Goal: Task Accomplishment & Management: Manage account settings

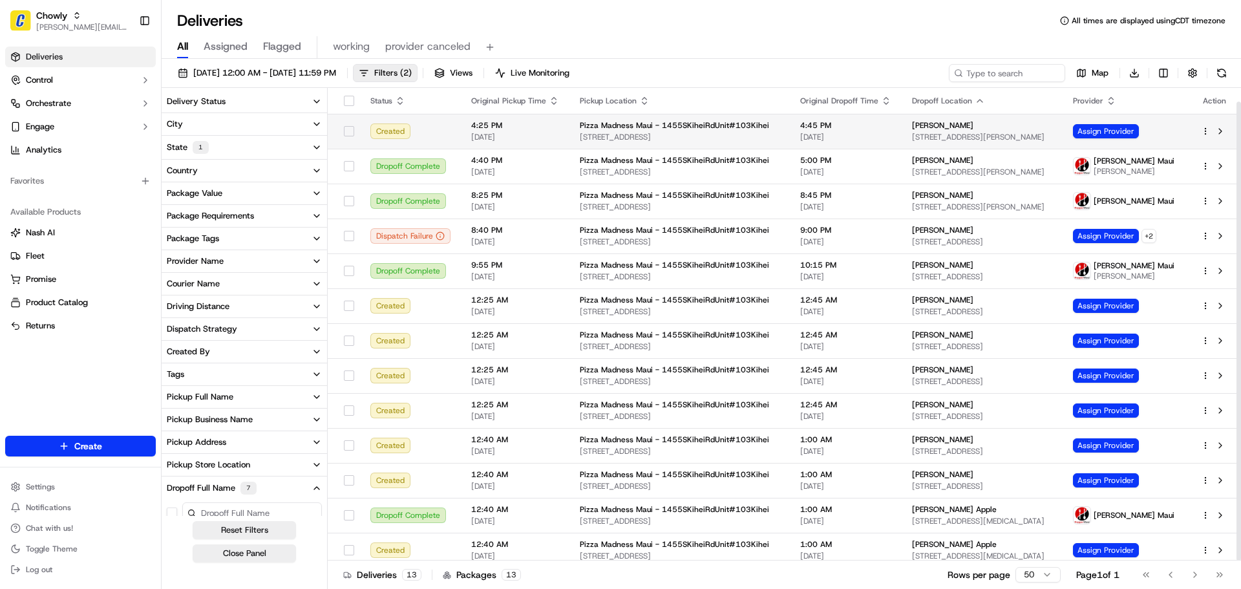
scroll to position [14, 0]
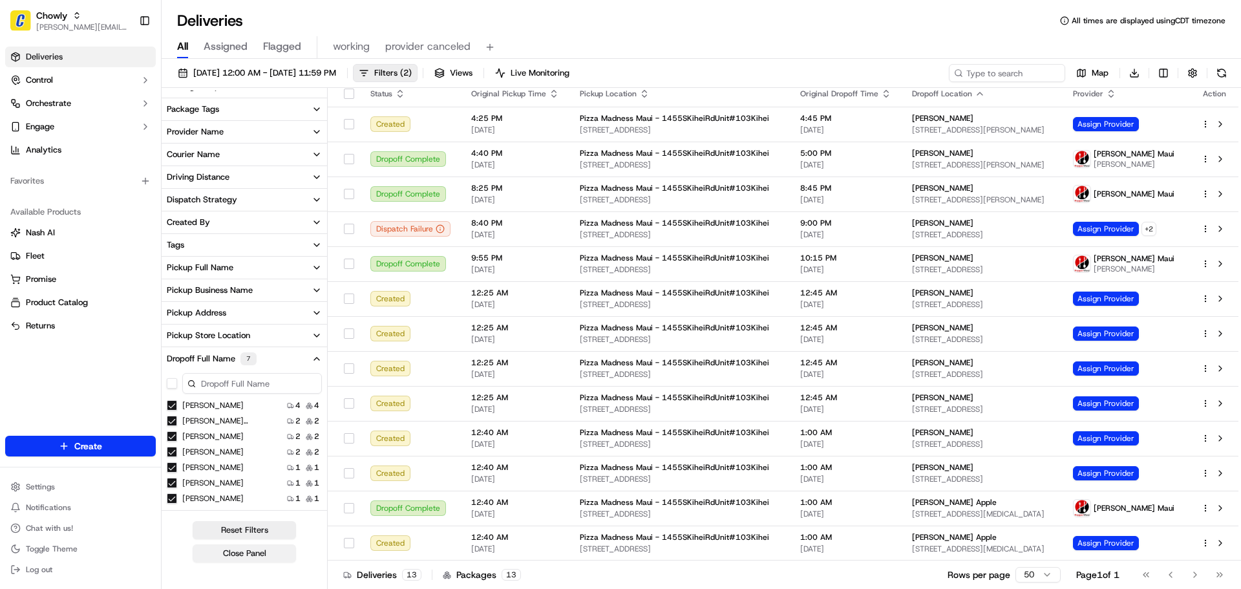
click at [244, 546] on button "Close Panel" at bounding box center [244, 553] width 103 height 18
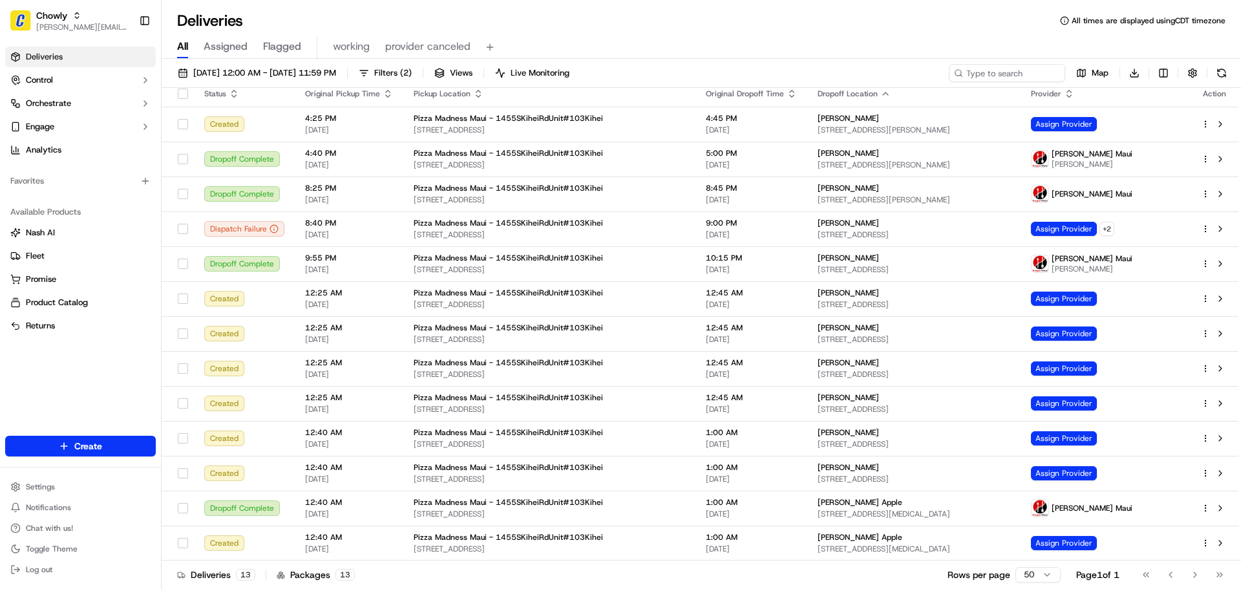
scroll to position [7, 0]
click at [478, 71] on button "Views" at bounding box center [453, 73] width 50 height 18
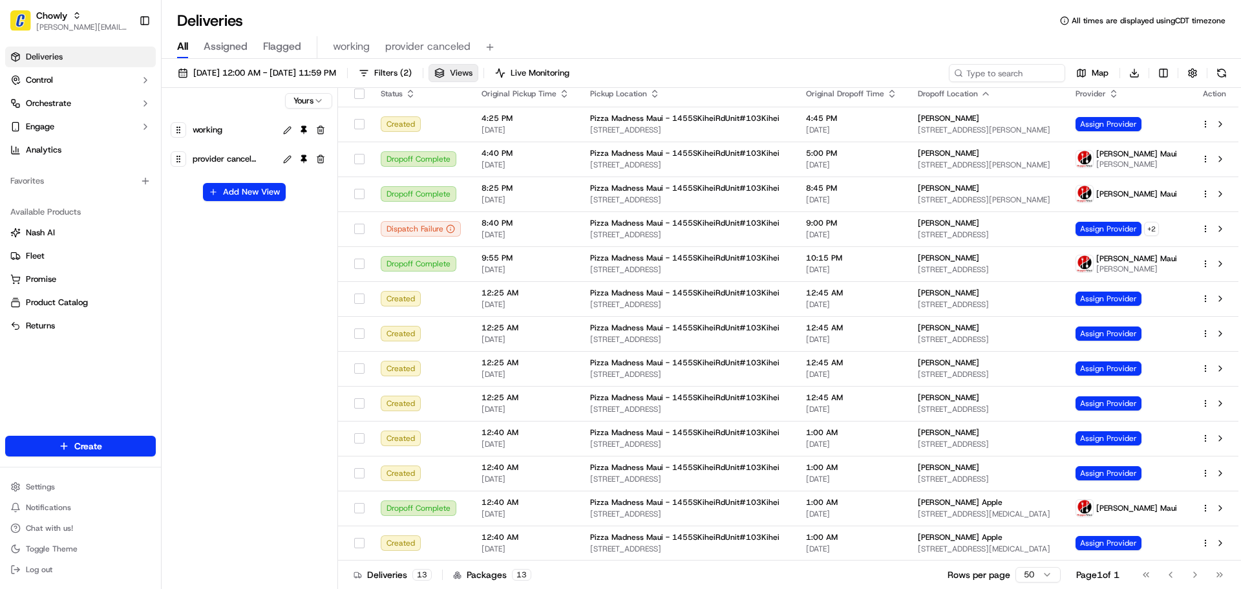
scroll to position [14, 0]
click at [317, 99] on html "Chowly [PERSON_NAME][EMAIL_ADDRESS][DOMAIN_NAME] Toggle Sidebar Deliveries Cont…" at bounding box center [620, 294] width 1241 height 589
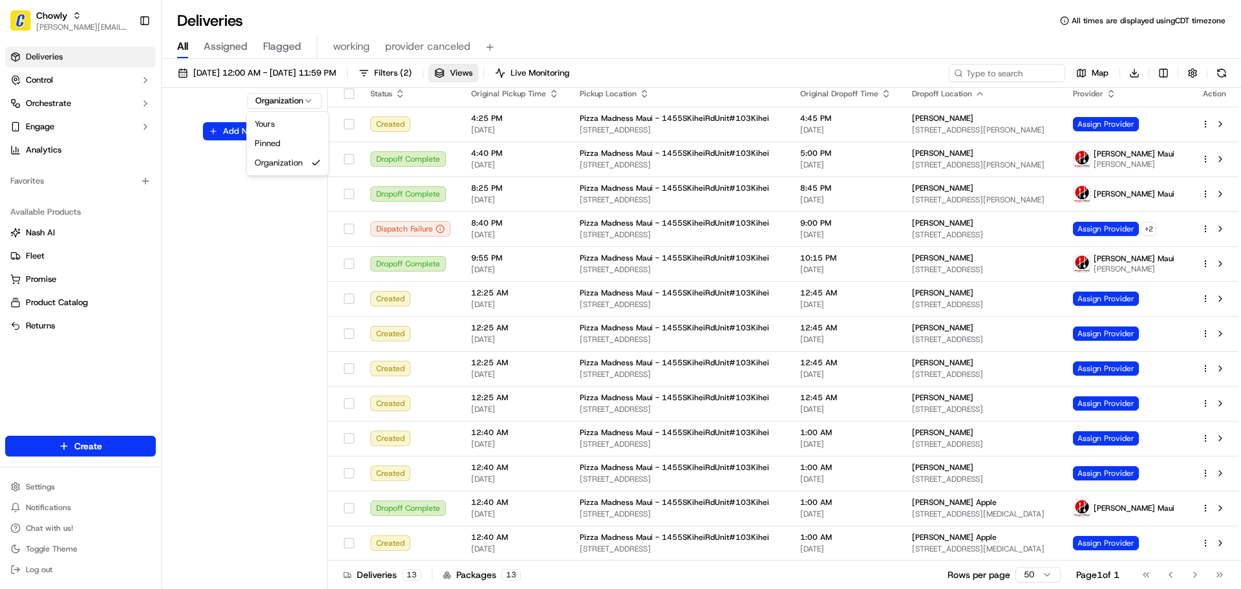
click at [290, 97] on html "Chowly [PERSON_NAME][EMAIL_ADDRESS][DOMAIN_NAME] Toggle Sidebar Deliveries Cont…" at bounding box center [620, 294] width 1241 height 589
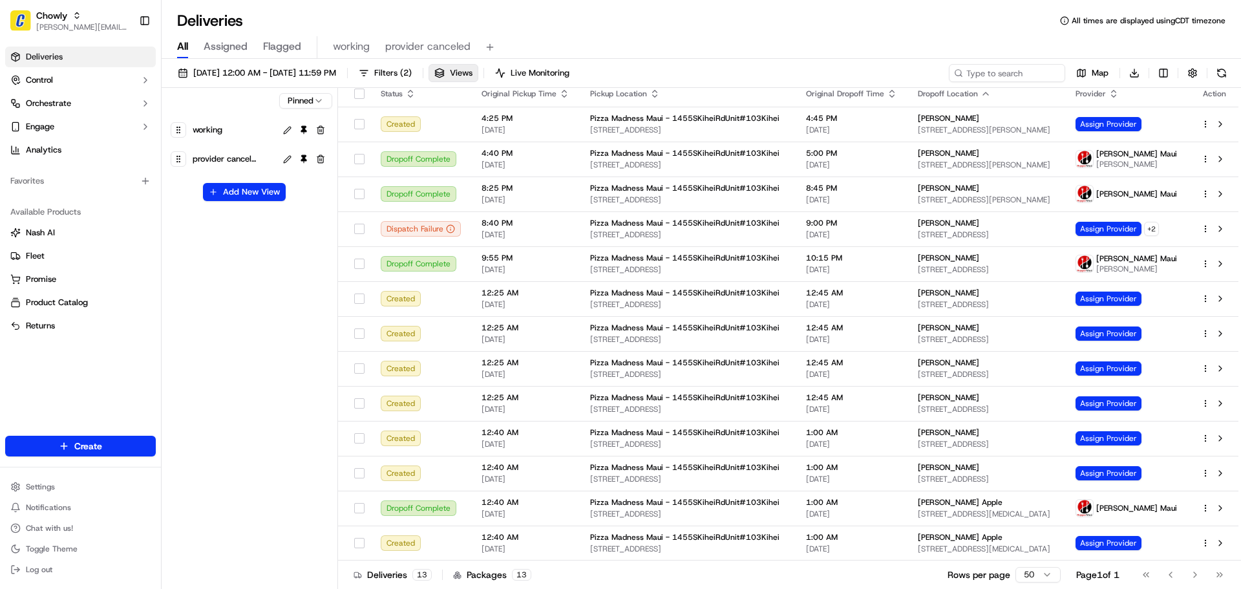
click at [297, 98] on html "Chowly [PERSON_NAME][EMAIL_ADDRESS][DOMAIN_NAME] Toggle Sidebar Deliveries Cont…" at bounding box center [620, 294] width 1241 height 589
click at [181, 41] on span "All" at bounding box center [182, 47] width 11 height 16
click at [235, 133] on div "working" at bounding box center [233, 130] width 86 height 18
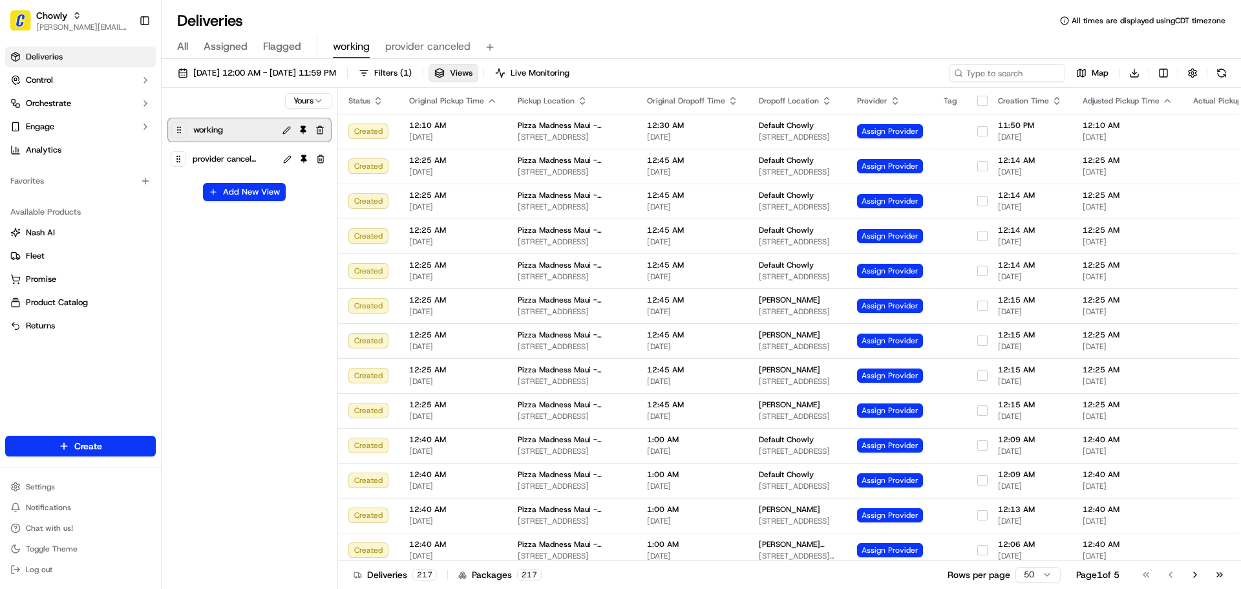
click at [288, 130] on button at bounding box center [286, 130] width 15 height 15
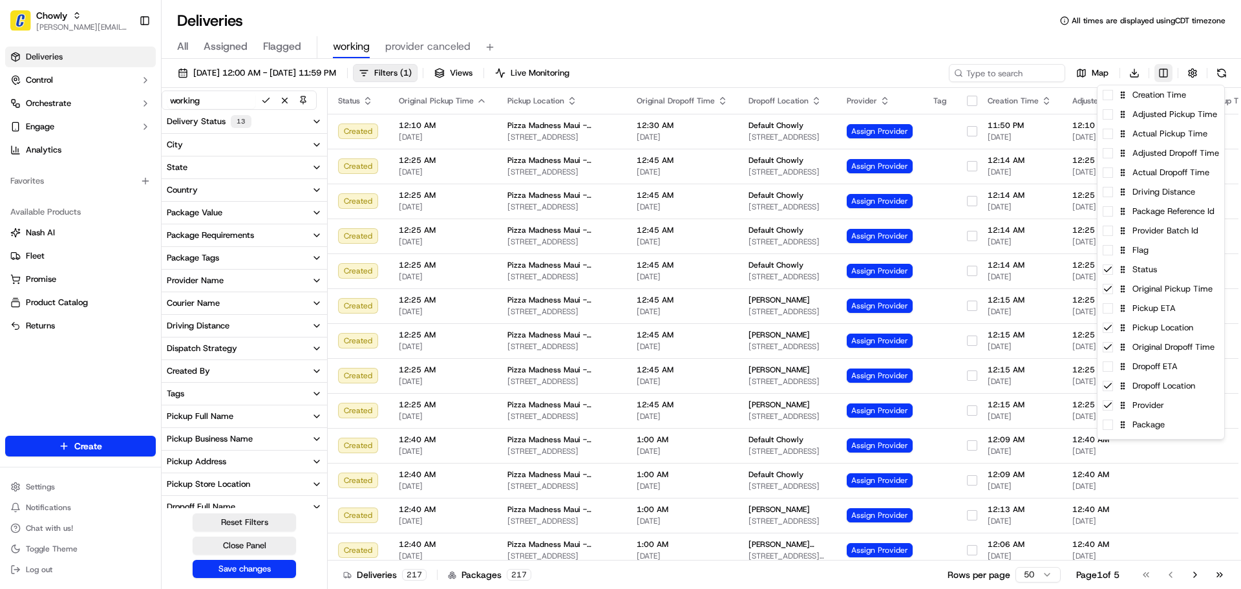
click at [1164, 74] on html "Chowly [PERSON_NAME][EMAIL_ADDRESS][DOMAIN_NAME] Toggle Sidebar Deliveries Cont…" at bounding box center [620, 294] width 1241 height 589
click at [1110, 273] on icon at bounding box center [1107, 269] width 10 height 10
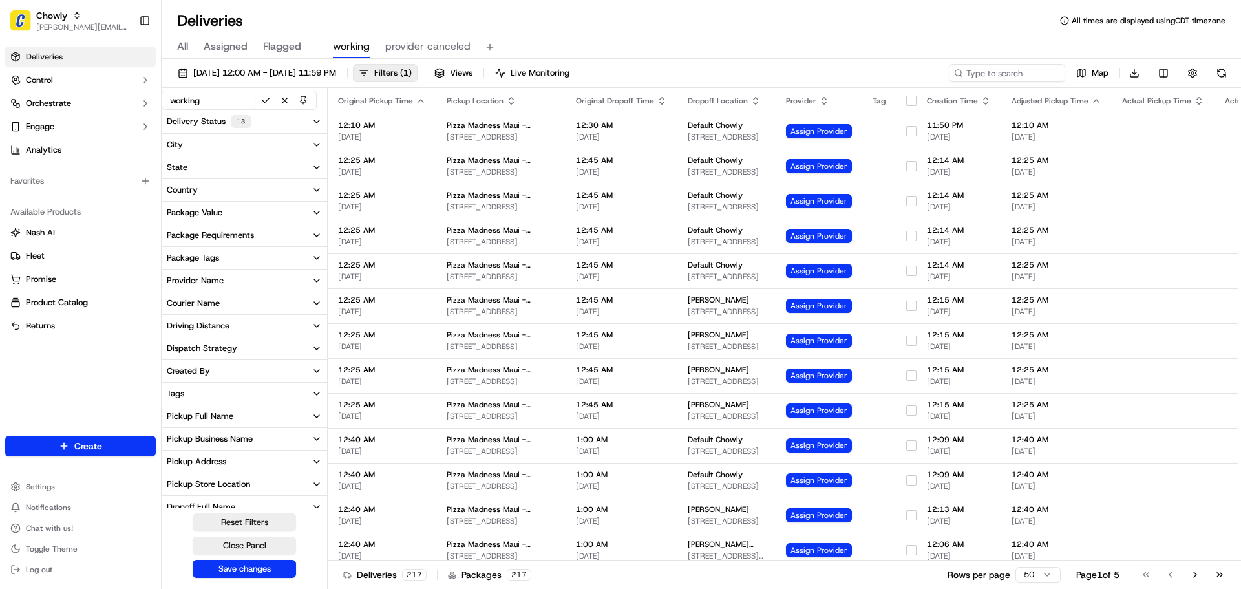
click at [221, 571] on html "Chowly [PERSON_NAME][EMAIL_ADDRESS][DOMAIN_NAME] Toggle Sidebar Deliveries Cont…" at bounding box center [620, 294] width 1241 height 589
click at [235, 569] on button "Save changes" at bounding box center [244, 569] width 103 height 18
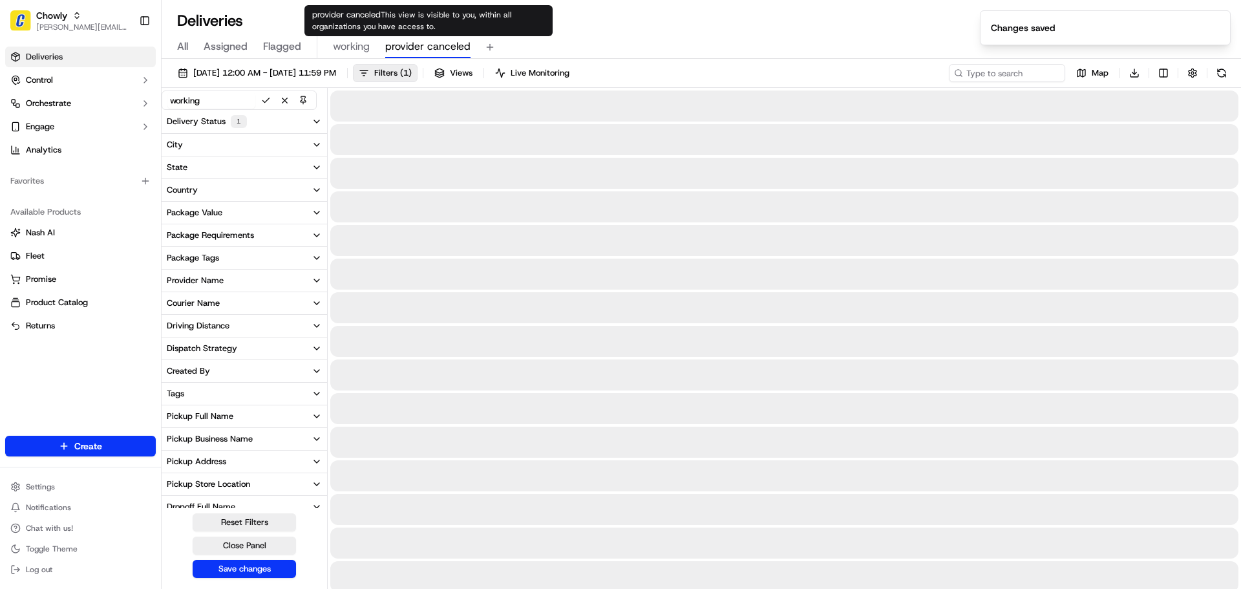
click at [405, 49] on span "provider canceled" at bounding box center [427, 47] width 85 height 16
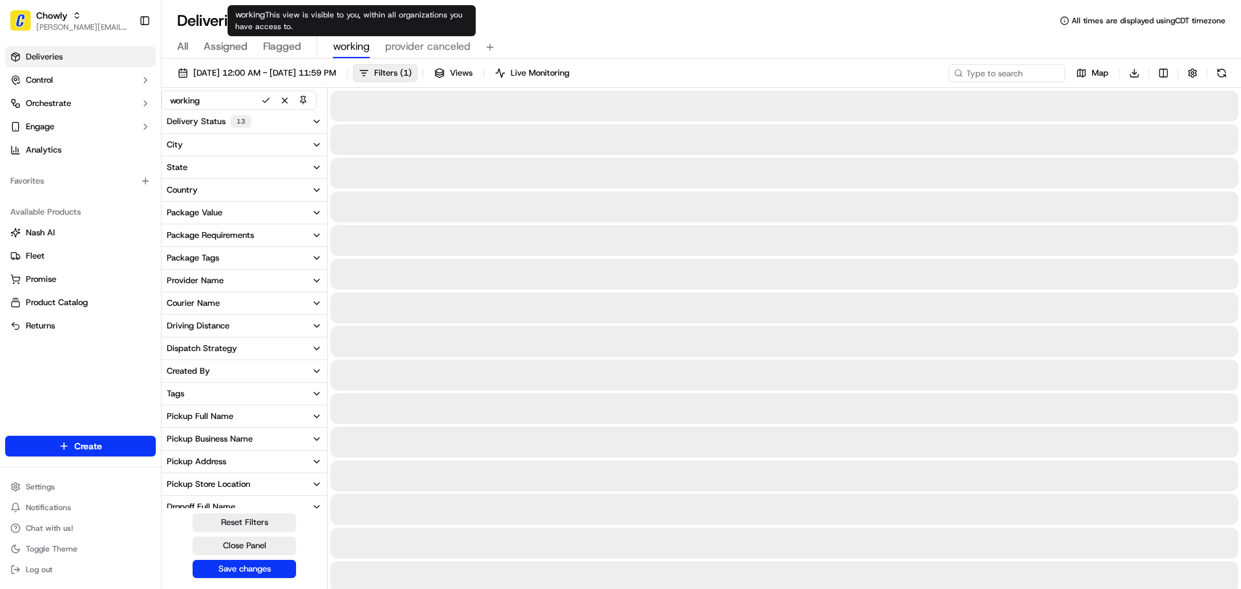
click at [356, 45] on span "working" at bounding box center [351, 47] width 37 height 16
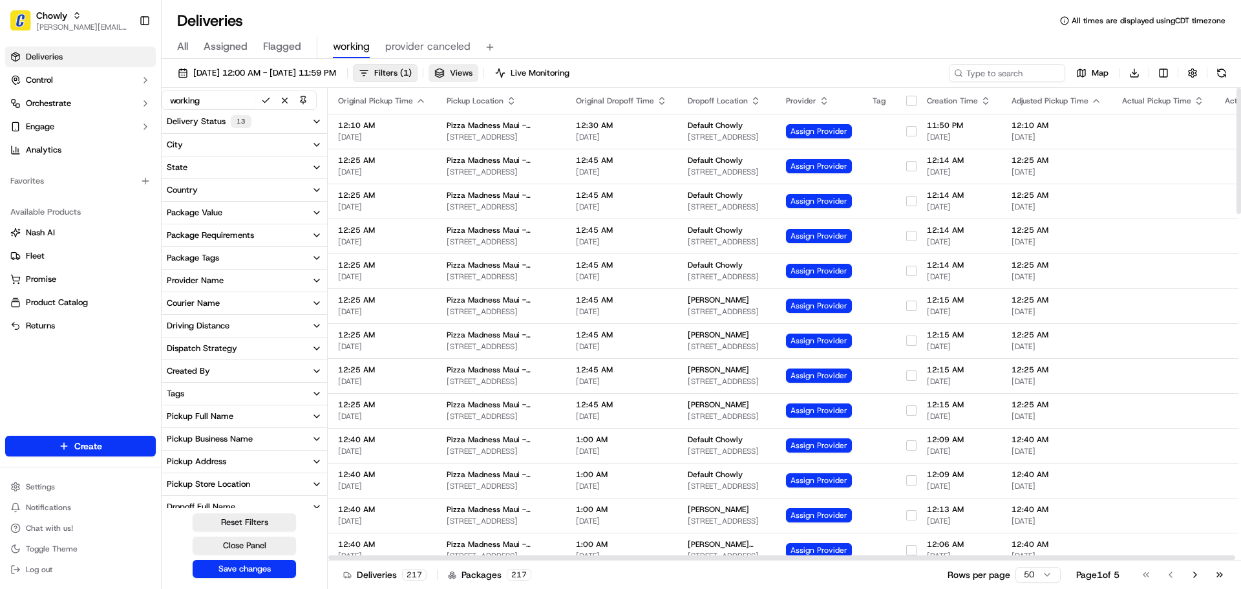
click at [478, 68] on button "Views" at bounding box center [453, 73] width 50 height 18
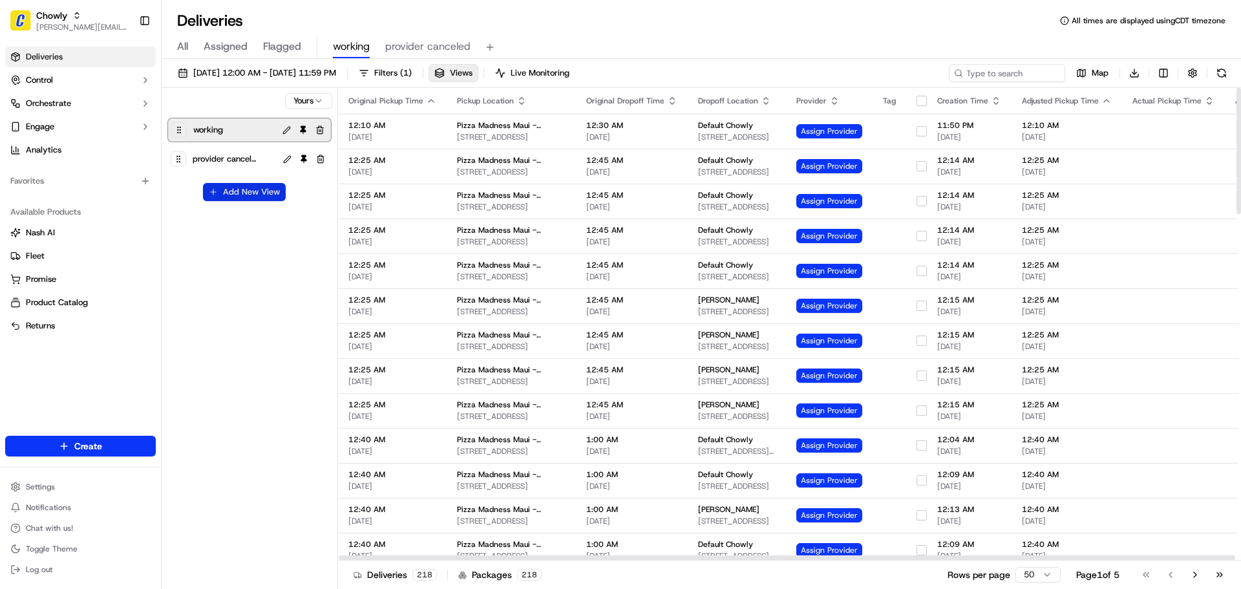
click at [240, 191] on button "Add New View" at bounding box center [244, 192] width 83 height 18
click at [300, 195] on button "button" at bounding box center [303, 197] width 16 height 16
click at [250, 199] on button "Add New View" at bounding box center [244, 192] width 83 height 18
click at [256, 219] on html "Chowly [PERSON_NAME][EMAIL_ADDRESS][DOMAIN_NAME] Toggle Sidebar Deliveries Cont…" at bounding box center [620, 294] width 1241 height 589
click at [283, 219] on html "Chowly [PERSON_NAME][EMAIL_ADDRESS][DOMAIN_NAME] Toggle Sidebar Deliveries Cont…" at bounding box center [620, 294] width 1241 height 589
